Goal: Information Seeking & Learning: Learn about a topic

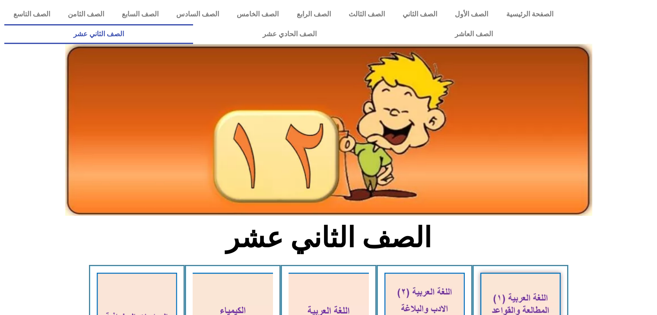
scroll to position [484, 0]
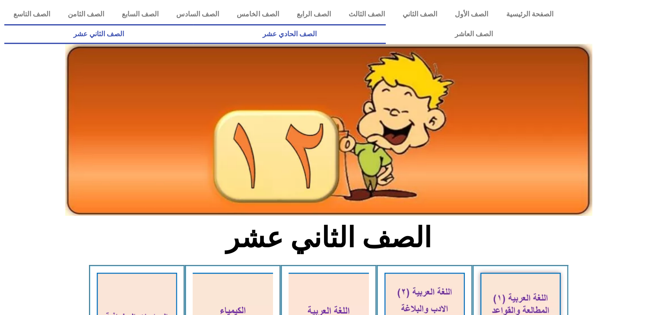
click at [385, 34] on link "الصف الحادي عشر" at bounding box center [289, 34] width 192 height 20
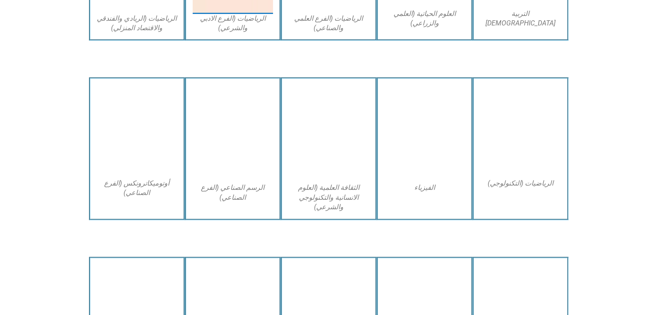
scroll to position [698, 0]
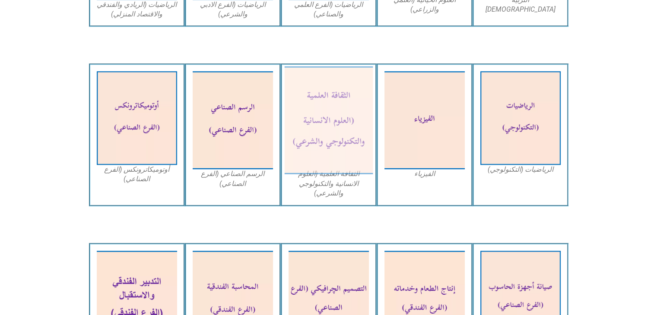
click at [326, 121] on img at bounding box center [328, 121] width 89 height 108
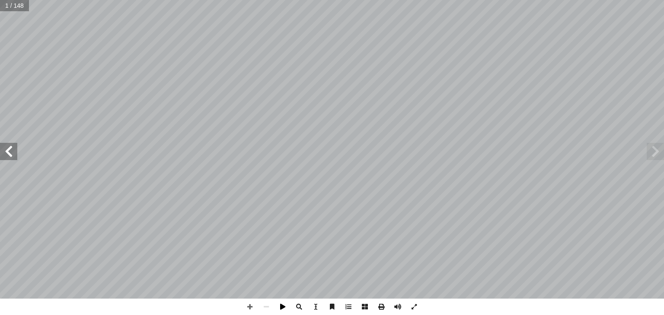
click at [280, 305] on span at bounding box center [282, 307] width 16 height 16
click at [285, 308] on span at bounding box center [282, 307] width 16 height 16
click at [254, 306] on span at bounding box center [249, 307] width 16 height 16
click at [13, 158] on span at bounding box center [8, 151] width 17 height 17
click at [7, 152] on span at bounding box center [8, 151] width 17 height 17
